Goal: Task Accomplishment & Management: Use online tool/utility

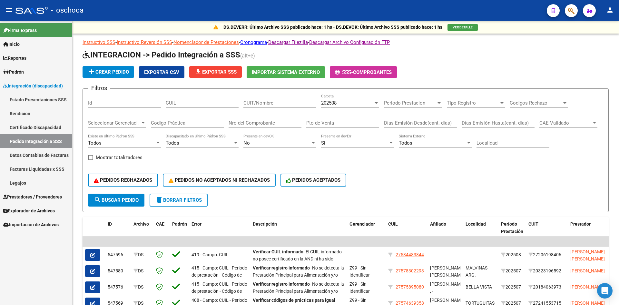
scroll to position [32, 0]
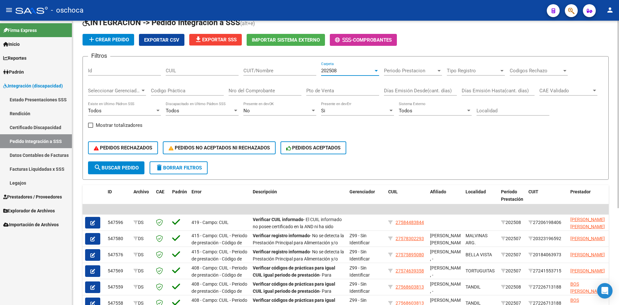
click at [367, 71] on div "202508" at bounding box center [347, 71] width 52 height 6
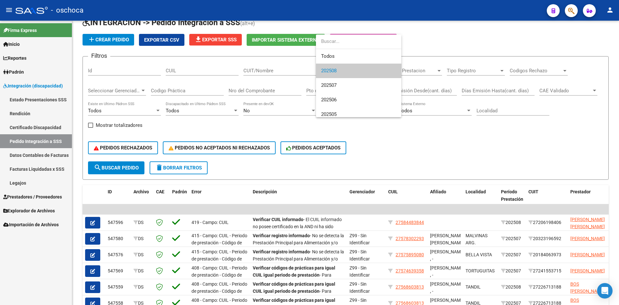
click at [366, 150] on div at bounding box center [309, 152] width 619 height 305
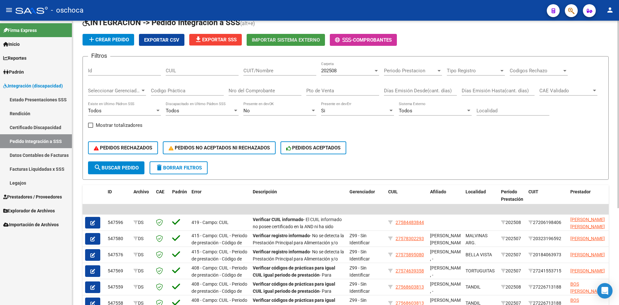
click at [283, 40] on span "Importar Sistema Externo" at bounding box center [286, 40] width 68 height 6
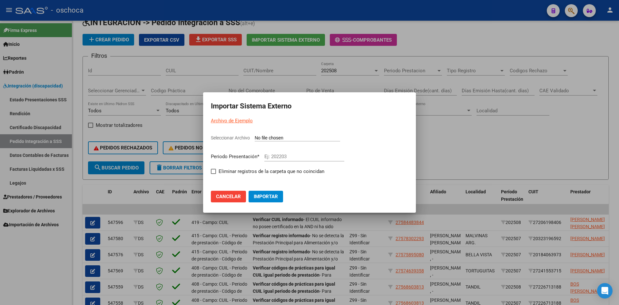
click at [276, 137] on input "Seleccionar Archivo" at bounding box center [297, 138] width 85 height 6
type input "C:\fakepath\105804_ds01_202508_2.TXT"
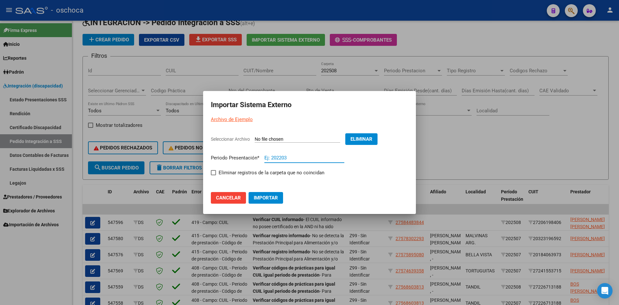
click at [275, 159] on input "Ej: 202203" at bounding box center [304, 158] width 80 height 6
type input "202508"
click at [214, 173] on span at bounding box center [213, 172] width 5 height 5
click at [213, 175] on input "Eliminar registros de la carpeta que no coincidan" at bounding box center [213, 175] width 0 height 0
checkbox input "true"
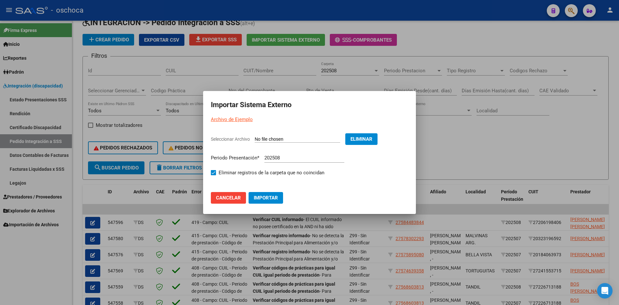
click at [273, 196] on span "Importar" at bounding box center [266, 198] width 24 height 6
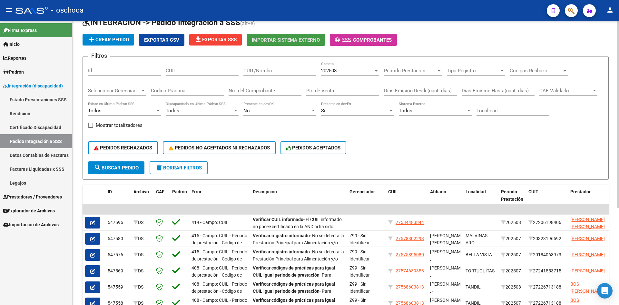
click at [234, 43] on button "file_download Exportar SSS" at bounding box center [215, 40] width 53 height 12
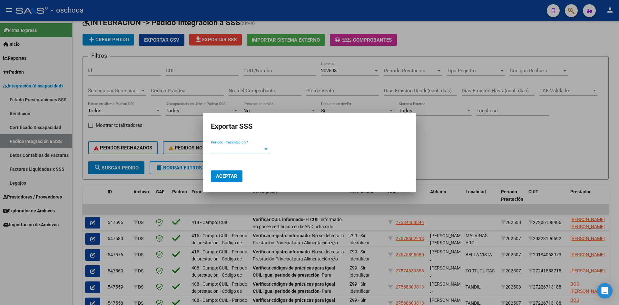
click at [245, 146] on span "Periodo Presentacion *" at bounding box center [237, 149] width 52 height 6
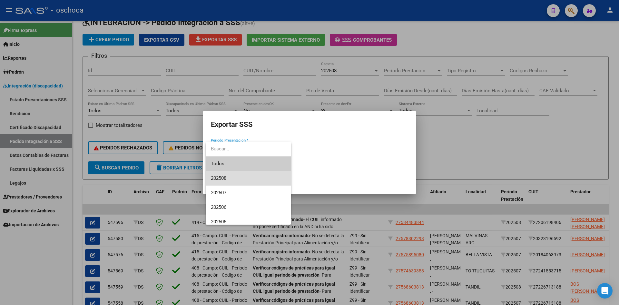
click at [229, 178] on span "202508" at bounding box center [248, 178] width 75 height 15
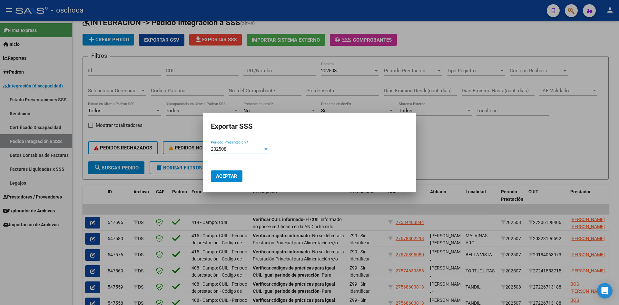
click at [225, 177] on span "Aceptar" at bounding box center [226, 176] width 21 height 6
